Goal: Information Seeking & Learning: Understand process/instructions

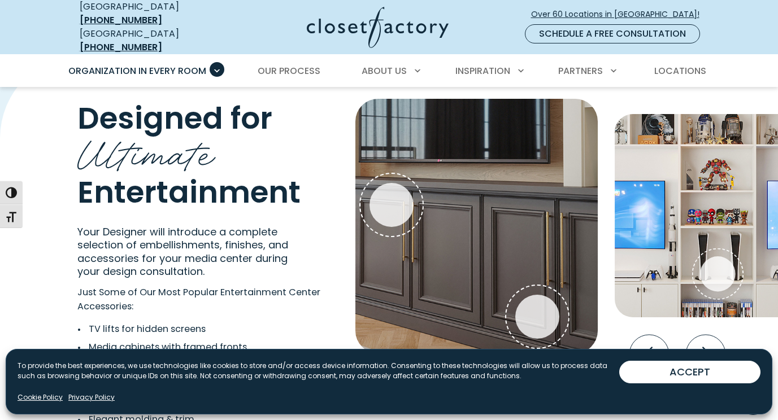
scroll to position [2043, 0]
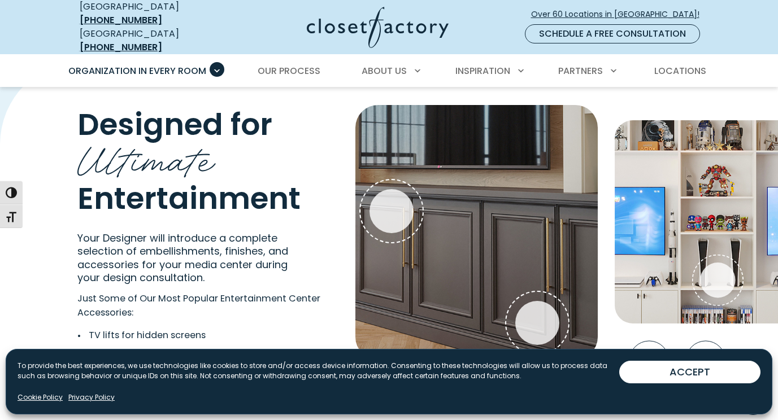
click at [269, 83] on div "Designed for Ultimate Entertainment Your Designer will introduce a complete sel…" at bounding box center [389, 298] width 778 height 477
click at [602, 8] on span "Over 60 Locations in [GEOGRAPHIC_DATA]!" at bounding box center [619, 14] width 177 height 12
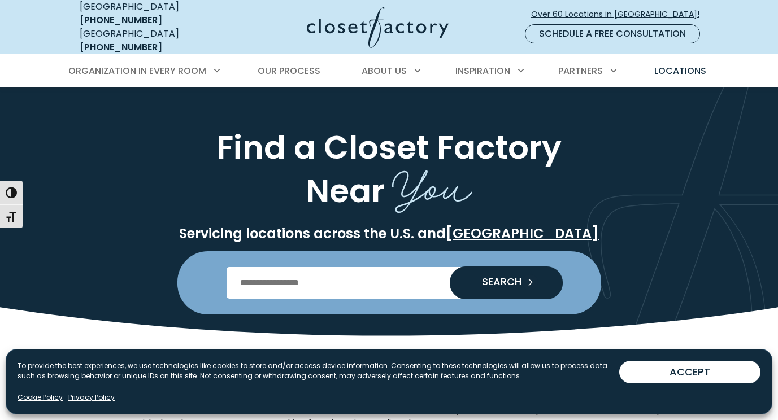
click at [296, 267] on input "Enter Postal Code" at bounding box center [389, 283] width 325 height 32
type input "*****"
click at [492, 277] on span "SEARCH" at bounding box center [497, 282] width 49 height 10
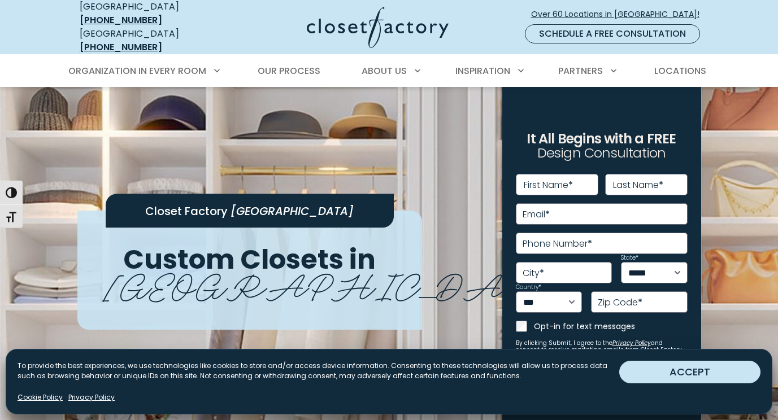
click at [641, 368] on button "ACCEPT" at bounding box center [689, 372] width 141 height 23
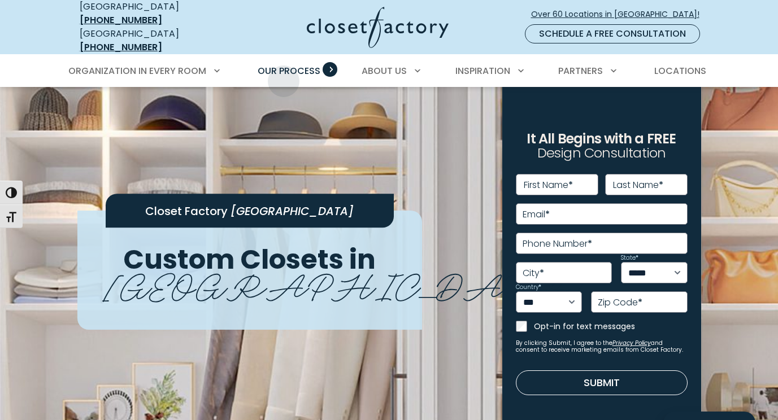
click at [284, 73] on link "Our Process" at bounding box center [288, 71] width 85 height 32
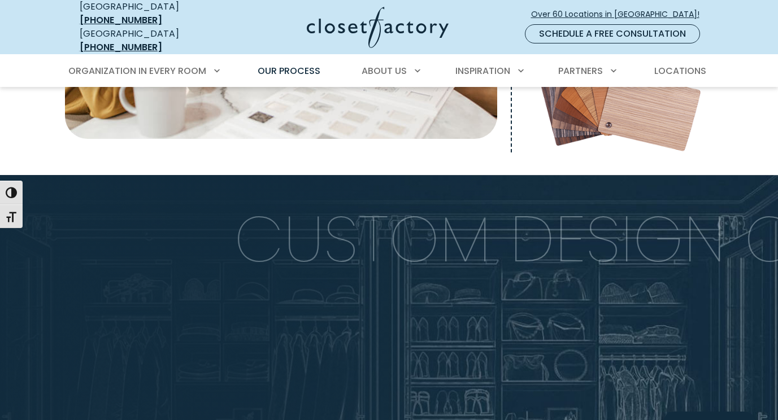
scroll to position [588, 0]
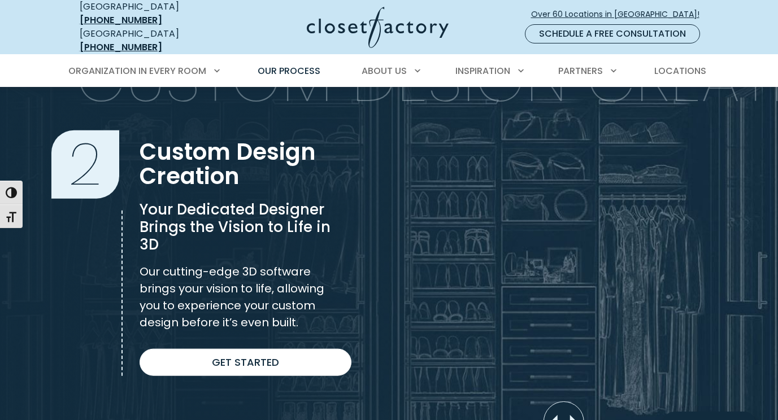
click at [350, 145] on div "2 Custom Design Creation" at bounding box center [242, 171] width 219 height 62
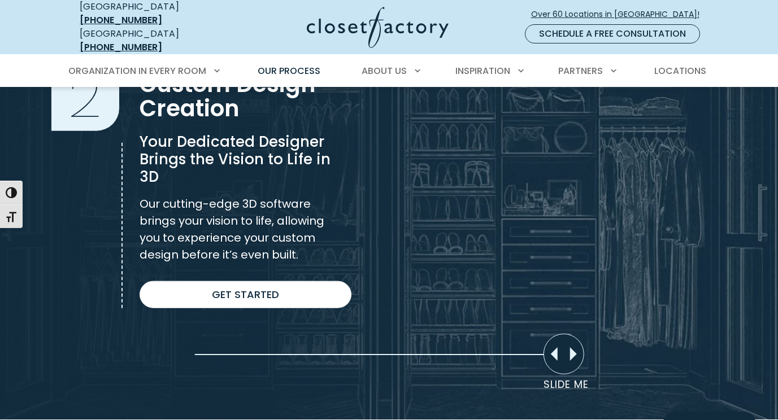
click at [345, 145] on div "2 Custom Design Creation Your Dedicated Designer Brings the Vision to Life in 3…" at bounding box center [238, 190] width 214 height 237
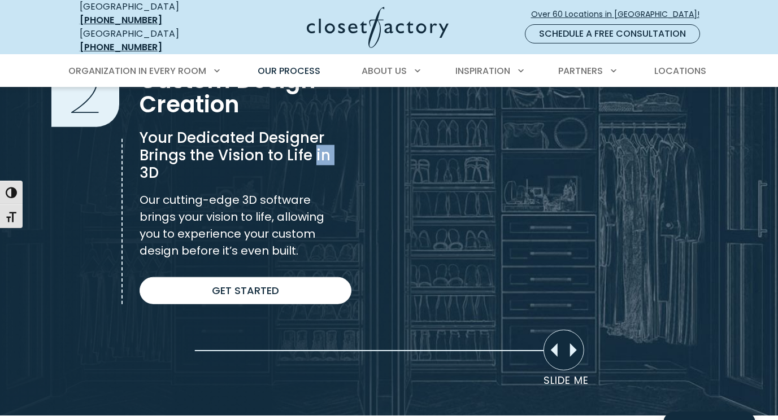
click at [350, 145] on div "Your Dedicated Designer Brings the Vision to Life in 3D Our cutting-edge 3D sof…" at bounding box center [242, 199] width 219 height 138
